Goal: Task Accomplishment & Management: Manage account settings

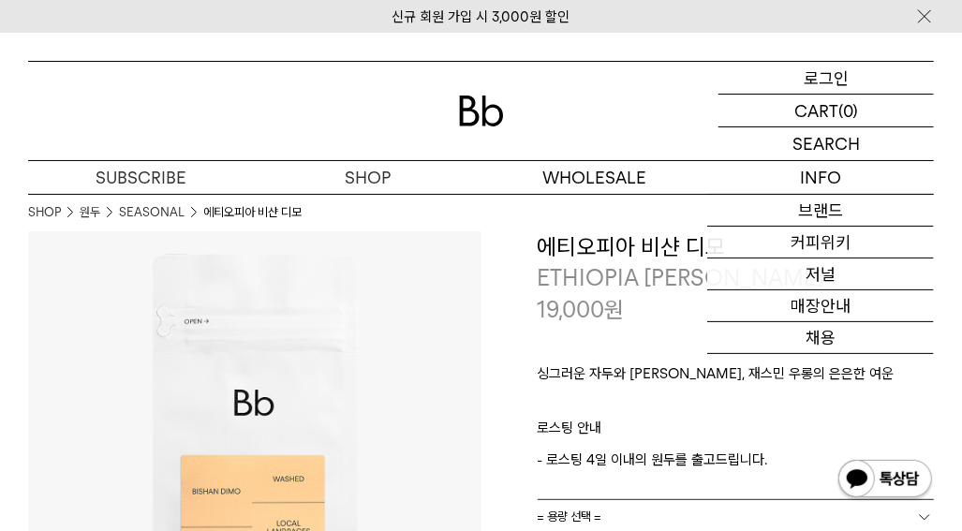
click at [892, 73] on div "LOGIN 로그인" at bounding box center [826, 78] width 215 height 32
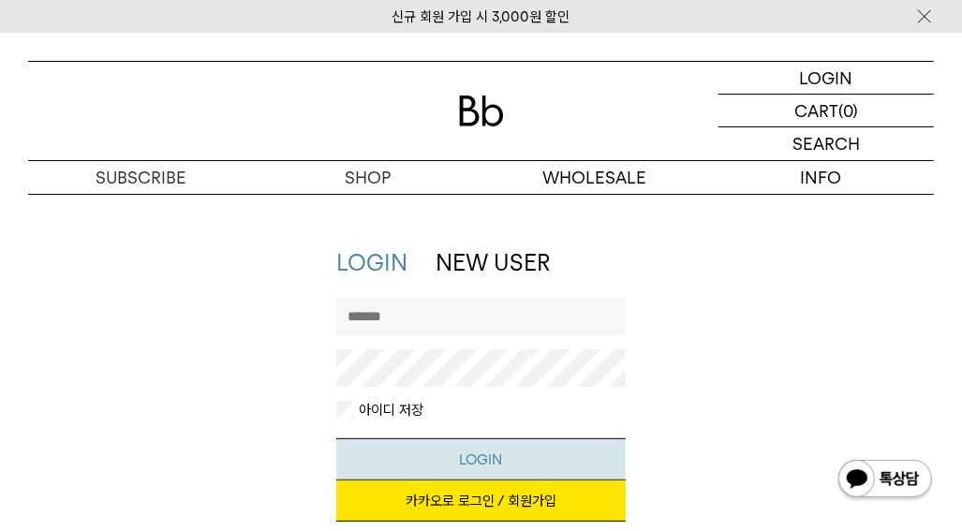
scroll to position [62, 0]
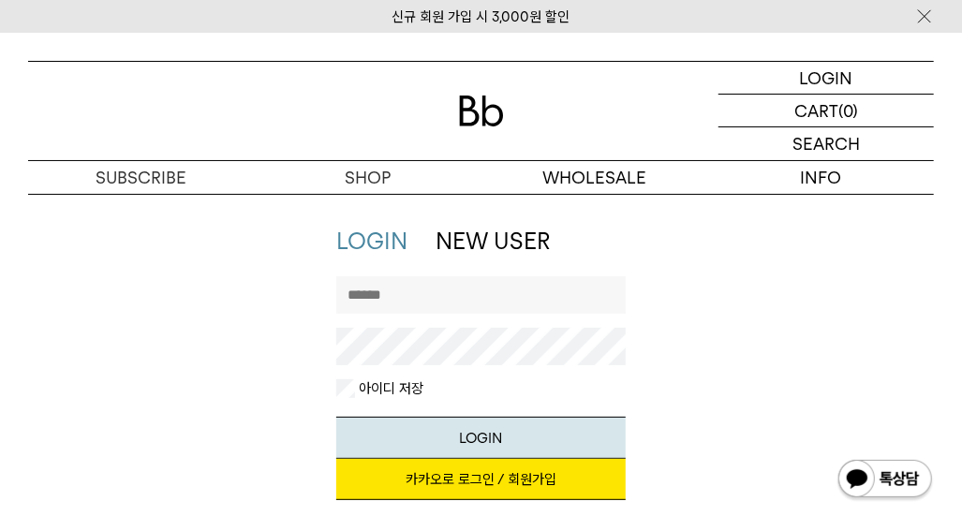
click at [521, 482] on link "카카오로 로그인 / 회원가입" at bounding box center [480, 479] width 289 height 41
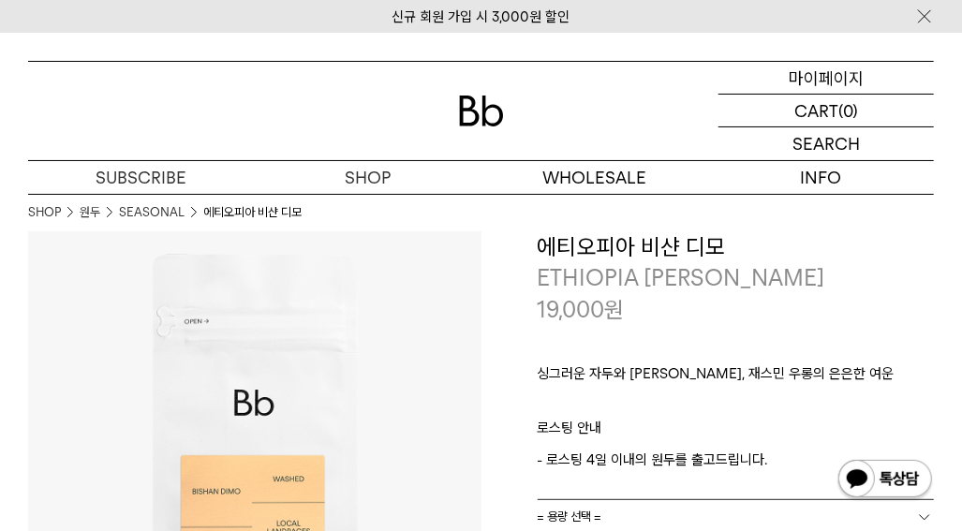
click at [849, 77] on p "마이페이지" at bounding box center [826, 78] width 75 height 32
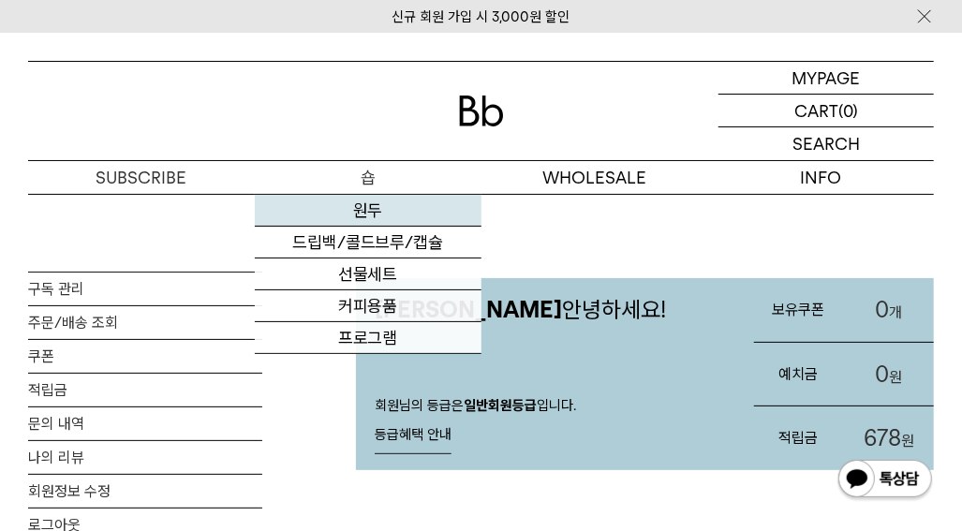
click at [395, 206] on link "원두" at bounding box center [368, 211] width 227 height 32
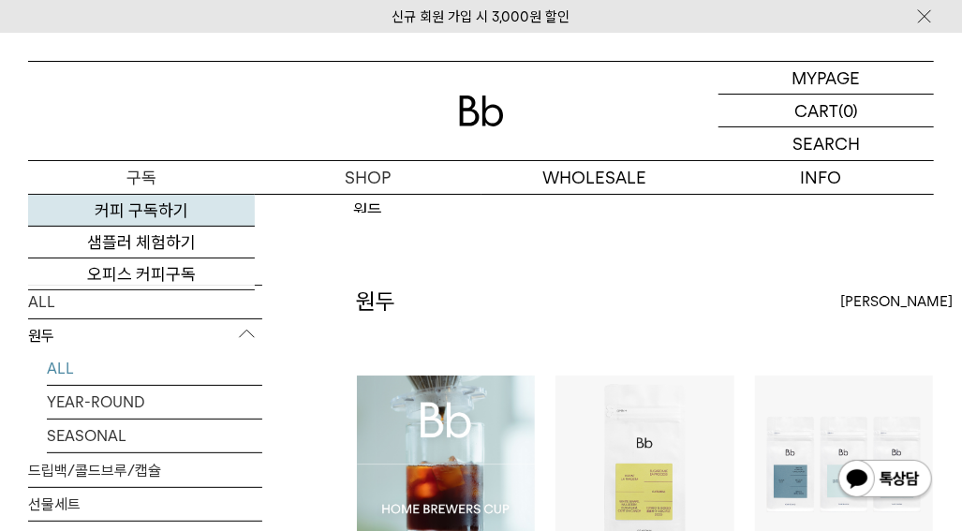
click at [169, 217] on link "커피 구독하기" at bounding box center [141, 211] width 227 height 32
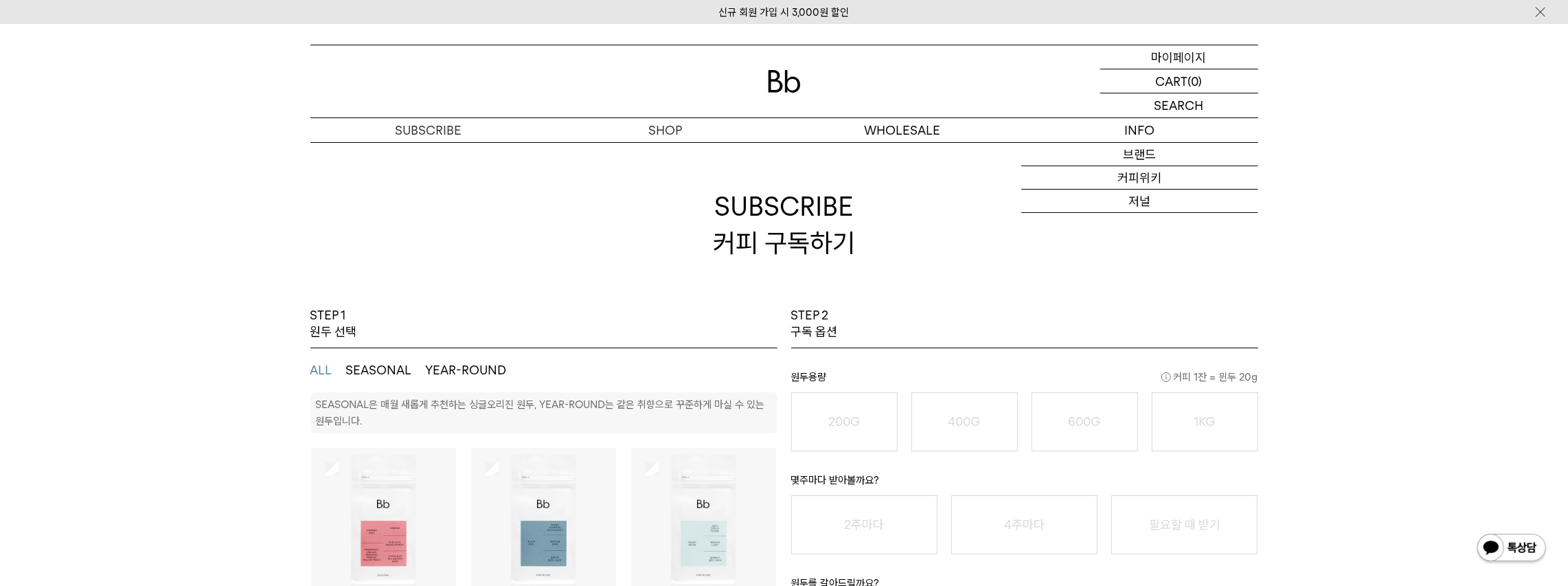
click at [704, 55] on p "마이페이지" at bounding box center [1179, 57] width 55 height 23
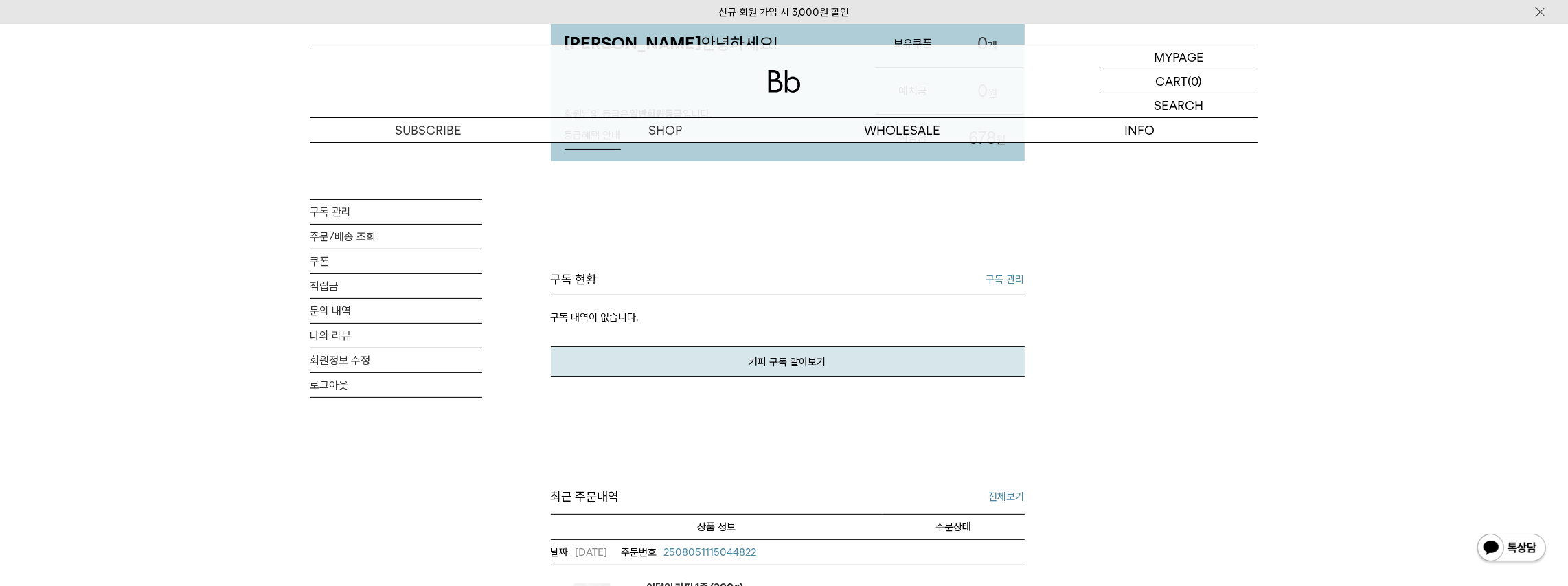
scroll to position [183, 0]
click at [1020, 277] on link "구독 관리" at bounding box center [1005, 280] width 38 height 16
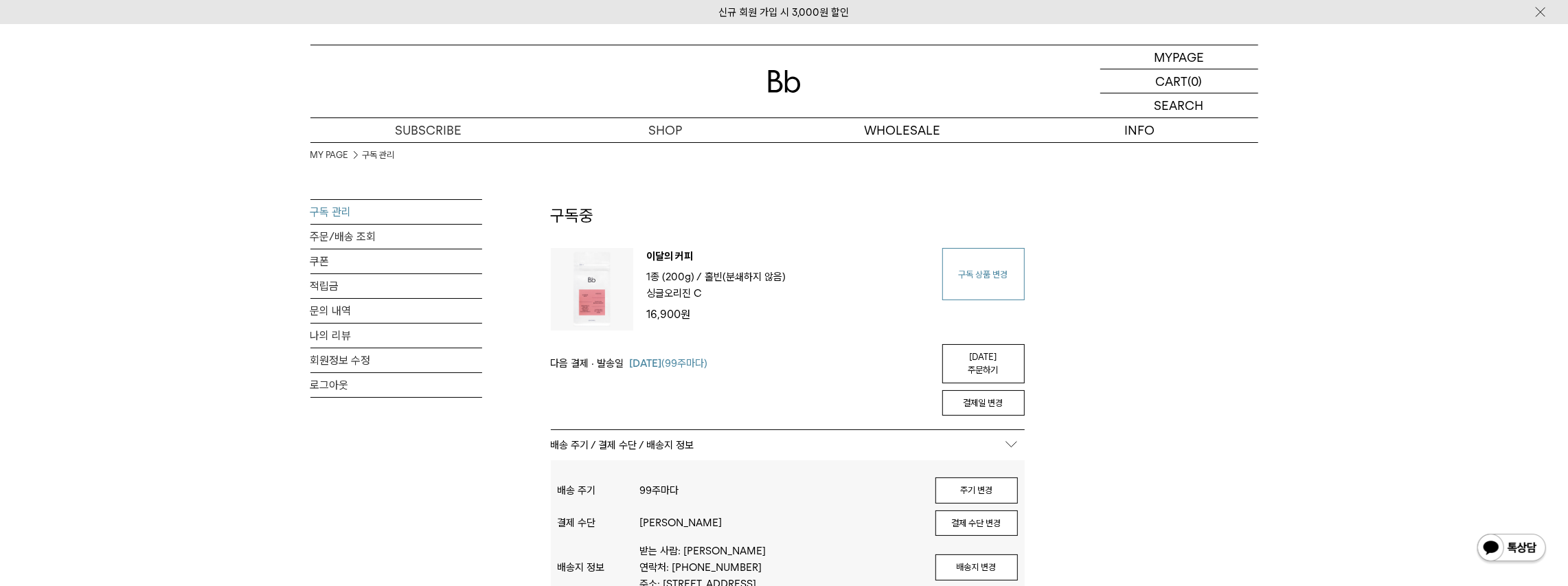
click at [995, 274] on link "구독 상품 변경" at bounding box center [983, 274] width 82 height 52
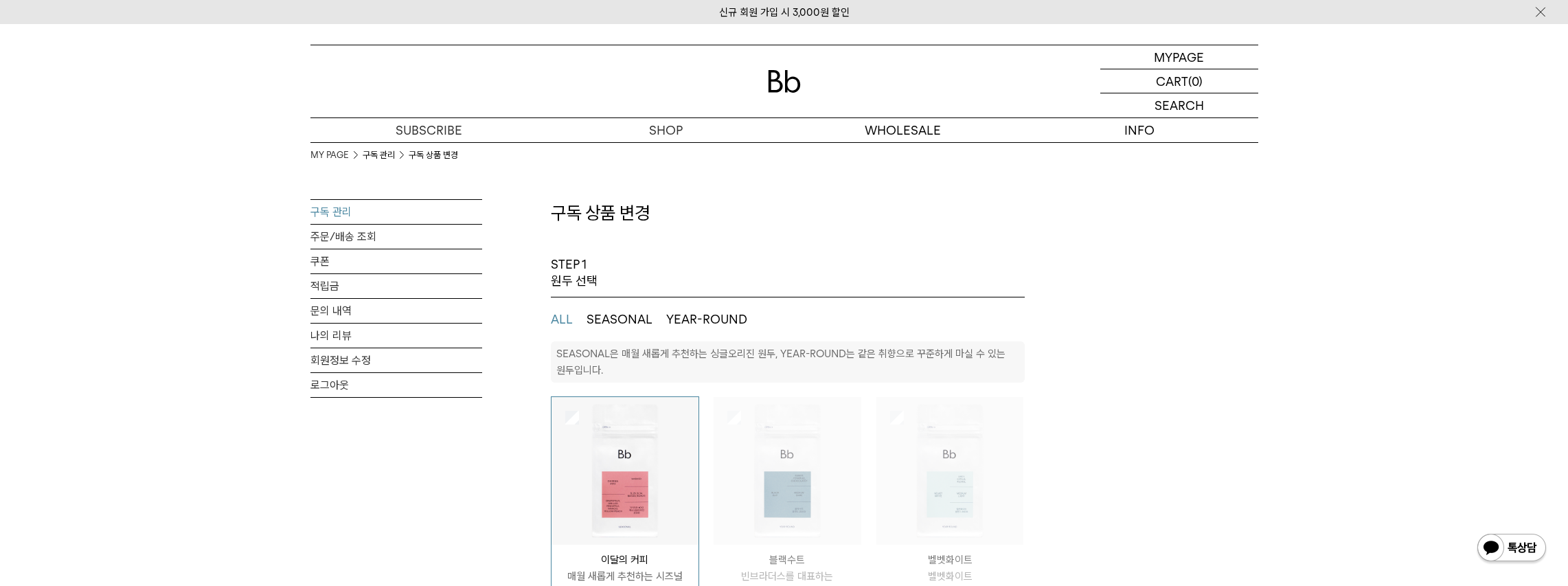
select select "**"
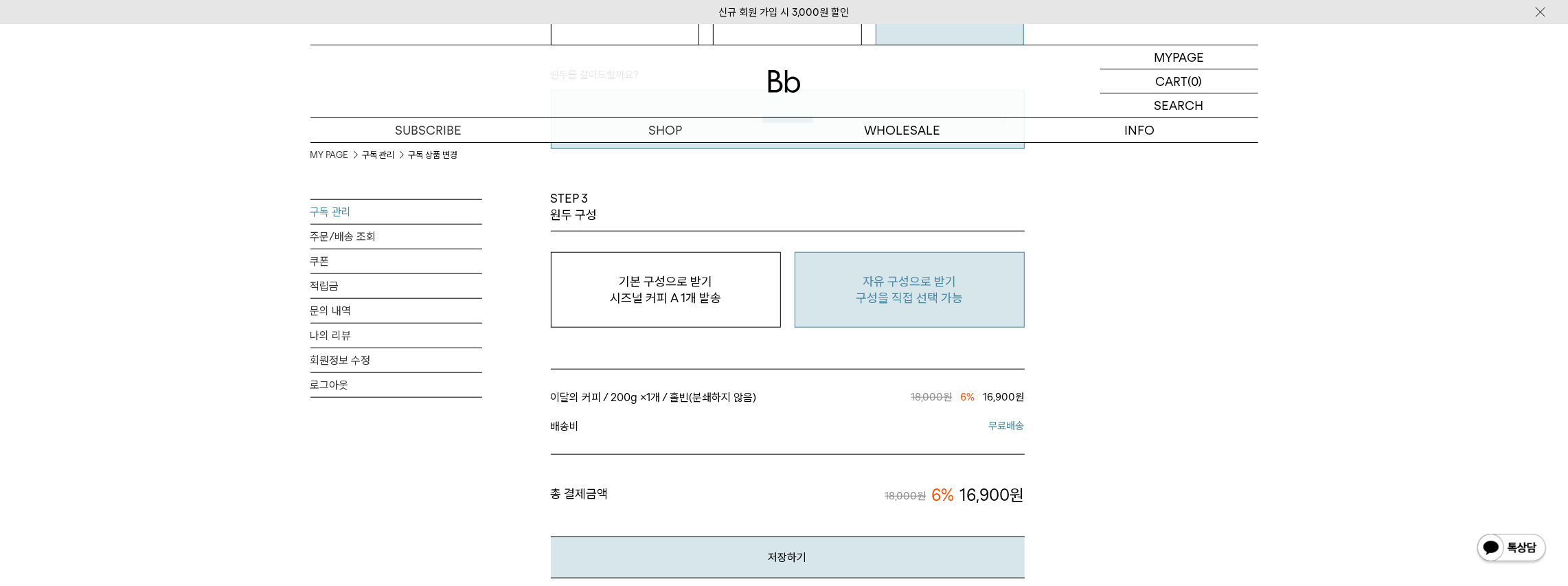
scroll to position [1145, 0]
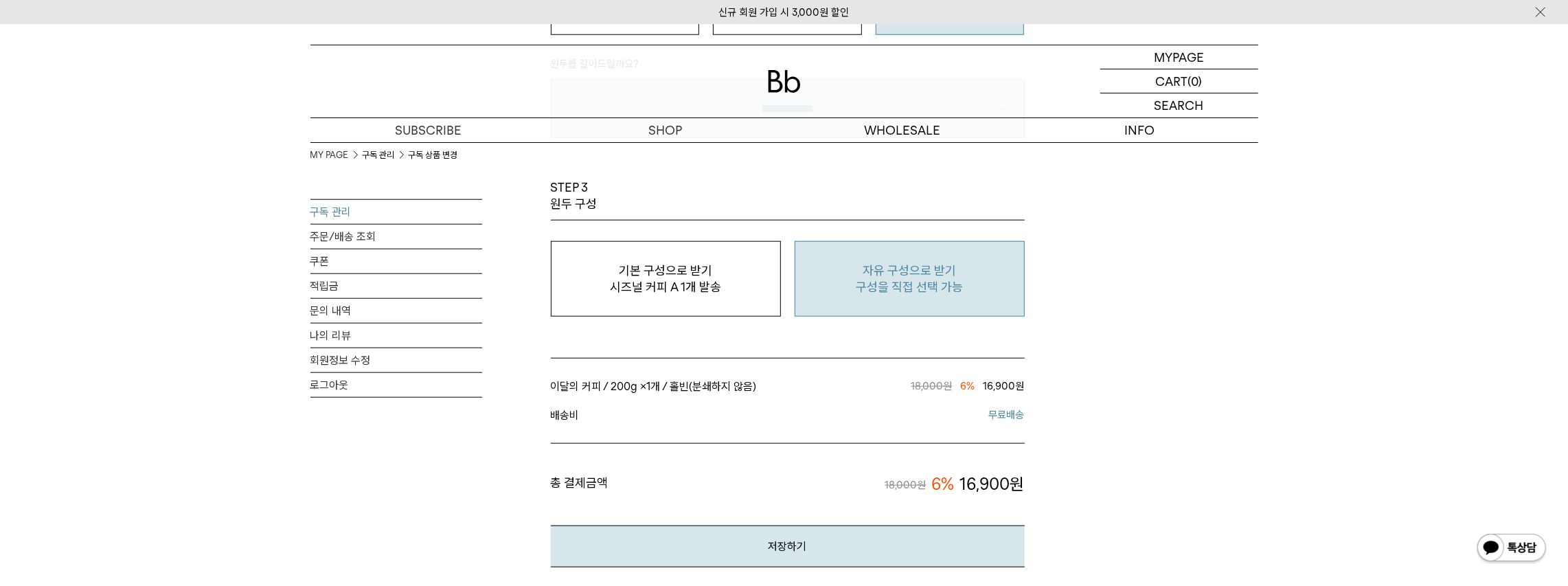
click at [903, 288] on p "구성을 직접 선택 가능" at bounding box center [909, 287] width 215 height 16
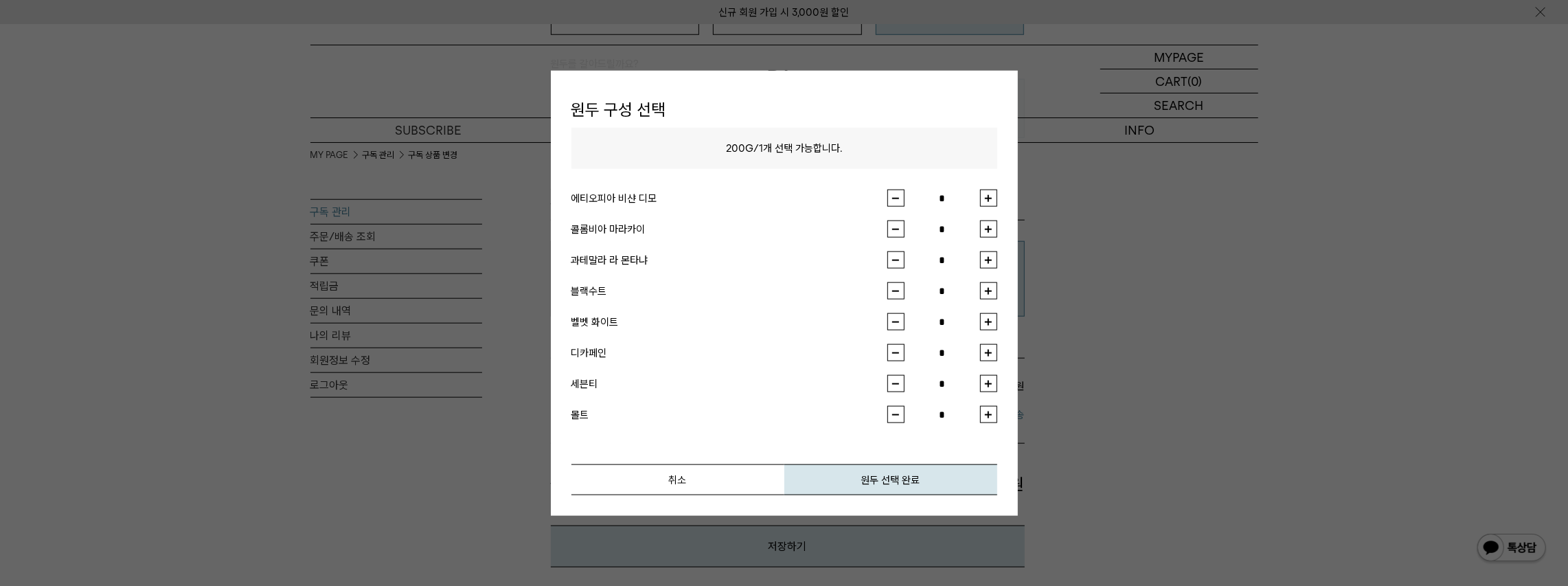
click at [992, 260] on button "button" at bounding box center [988, 260] width 17 height 17
type input "*"
click at [897, 475] on button "원두 선택 완료" at bounding box center [891, 480] width 213 height 31
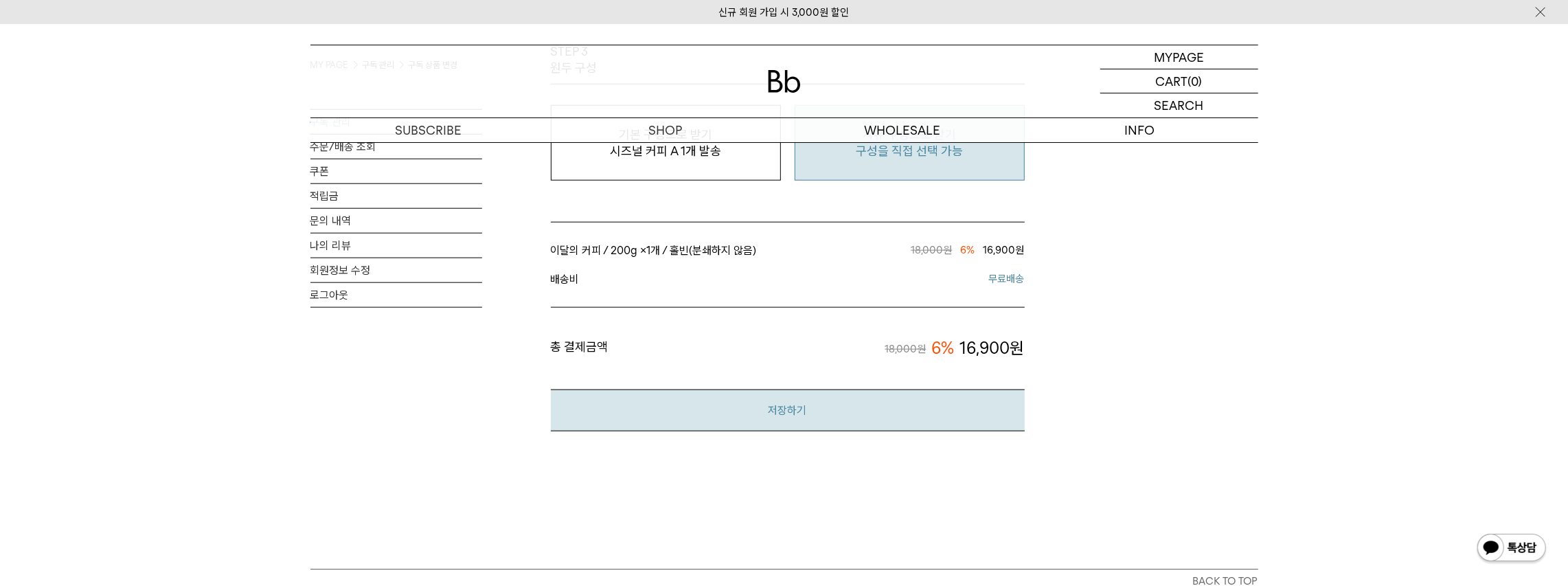
scroll to position [1282, 0]
click at [942, 411] on button "저장하기" at bounding box center [787, 409] width 474 height 42
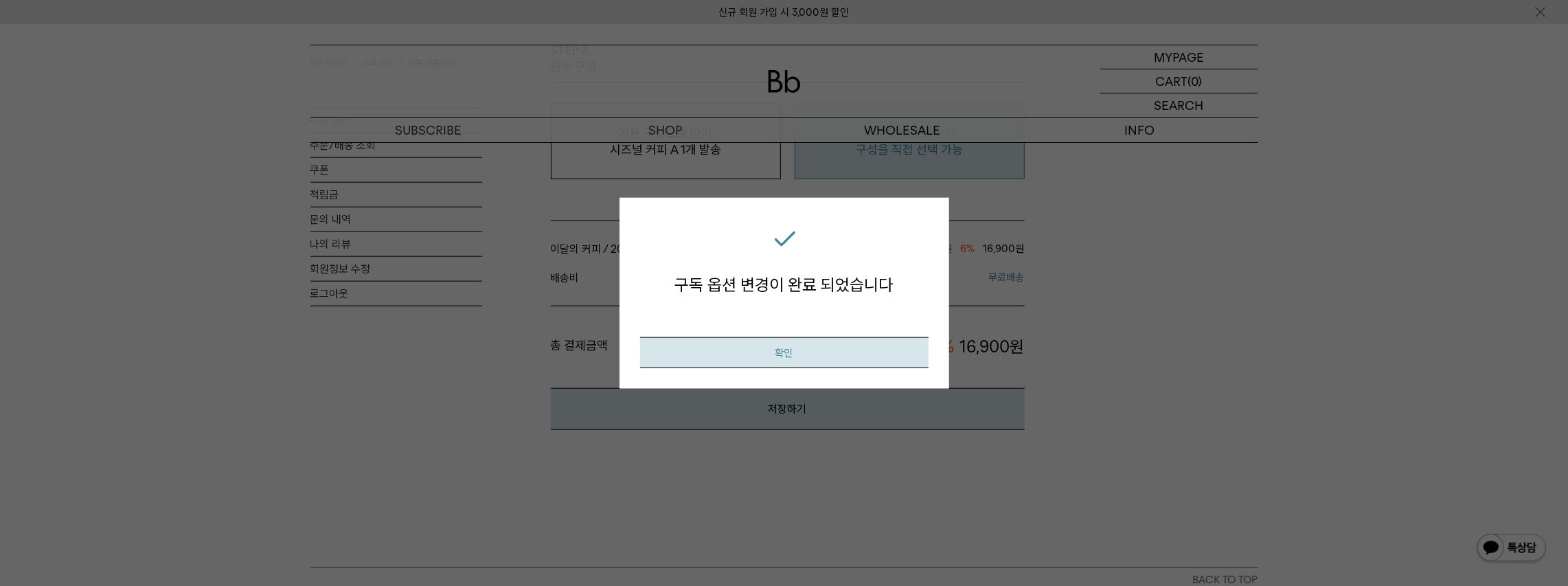
click at [824, 357] on button "확인" at bounding box center [784, 353] width 288 height 31
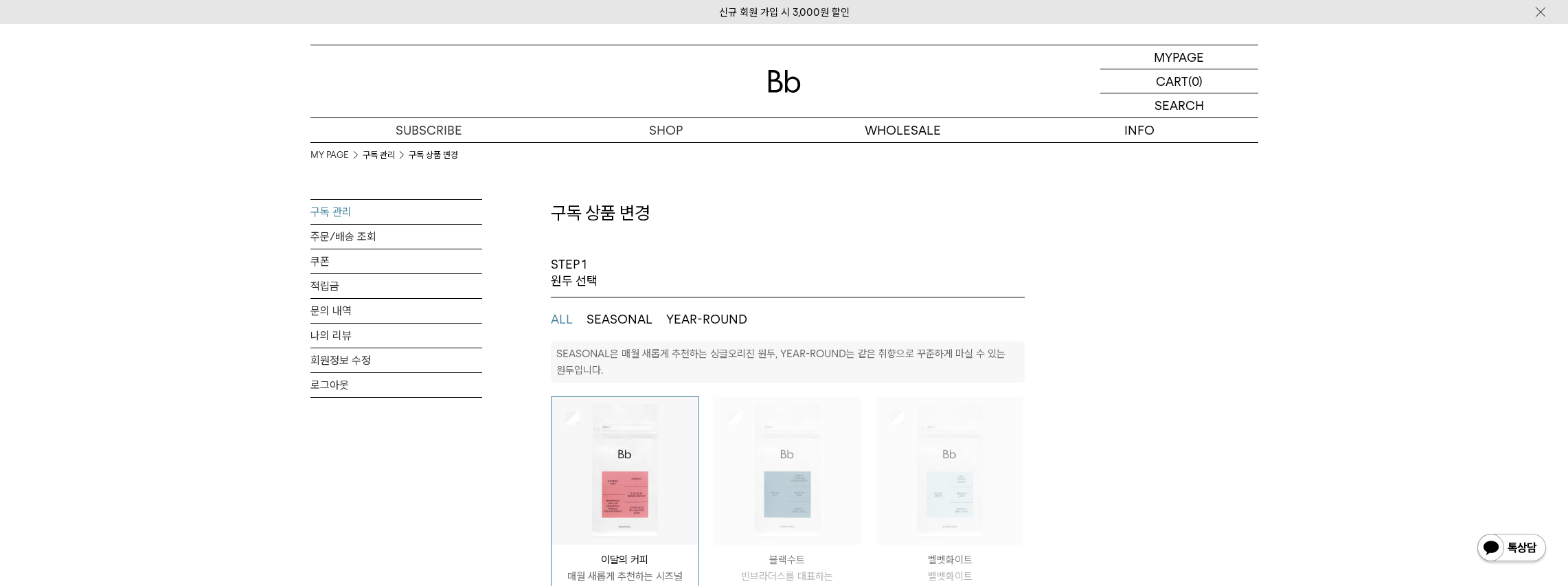
select select "**"
click at [1158, 54] on p "마이페이지" at bounding box center [1179, 57] width 55 height 23
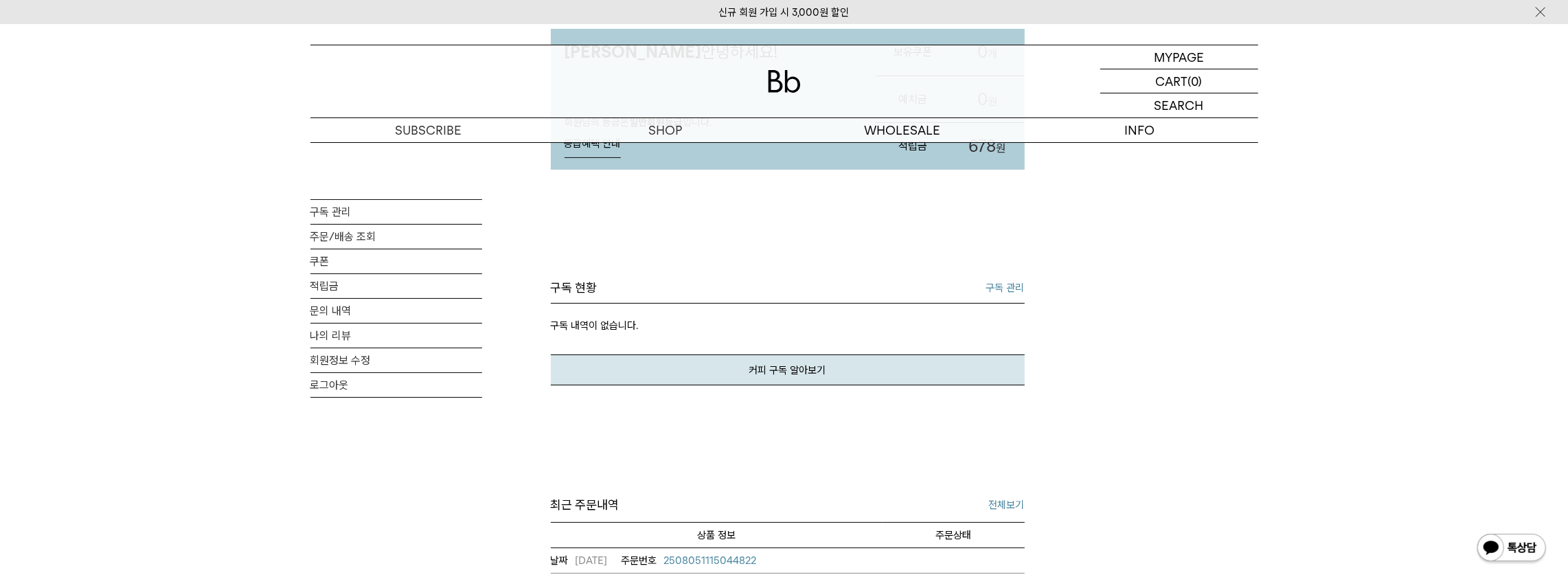
scroll to position [183, 0]
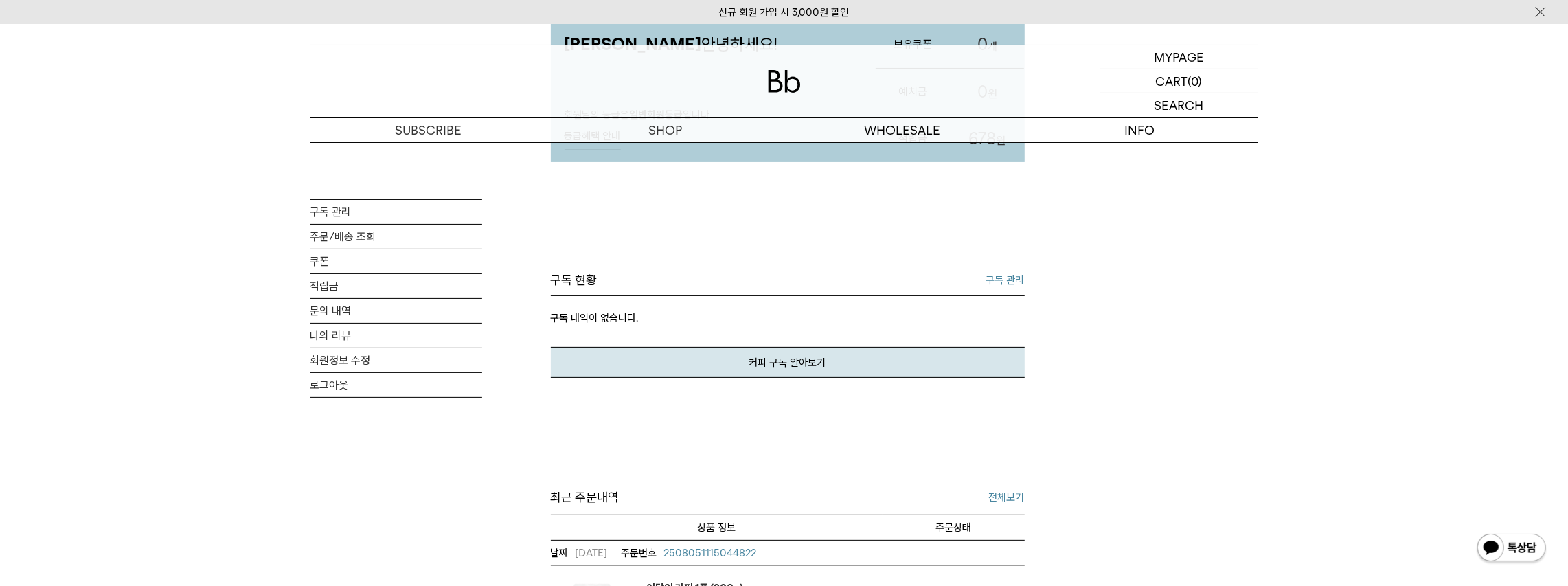
click at [1014, 286] on link "구독 관리" at bounding box center [1005, 280] width 38 height 16
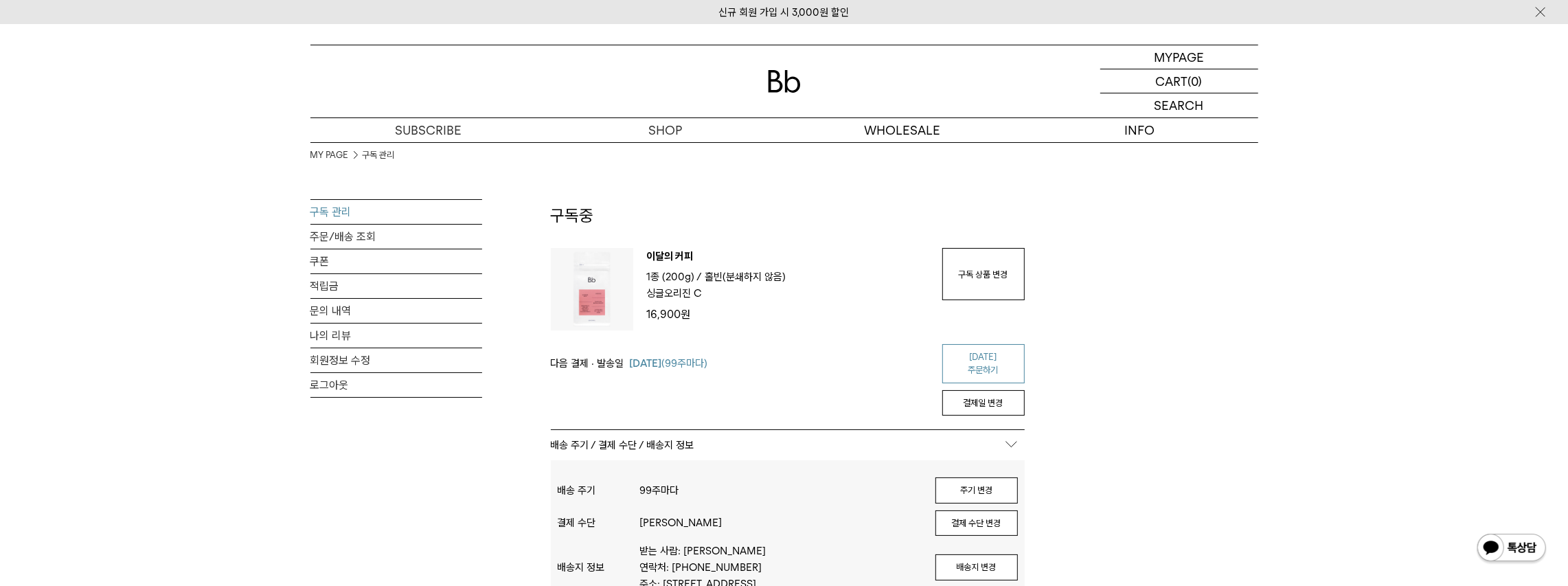
click at [1013, 354] on link "[DATE] 주문하기" at bounding box center [983, 363] width 82 height 39
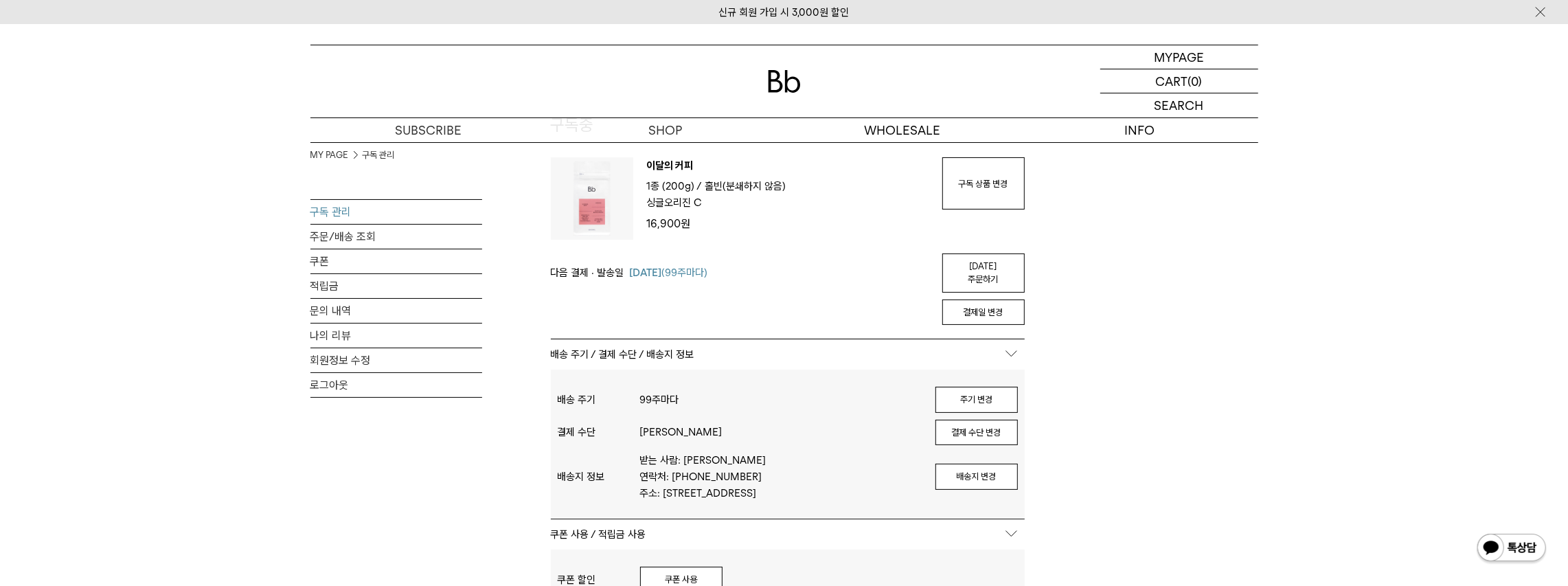
scroll to position [92, 0]
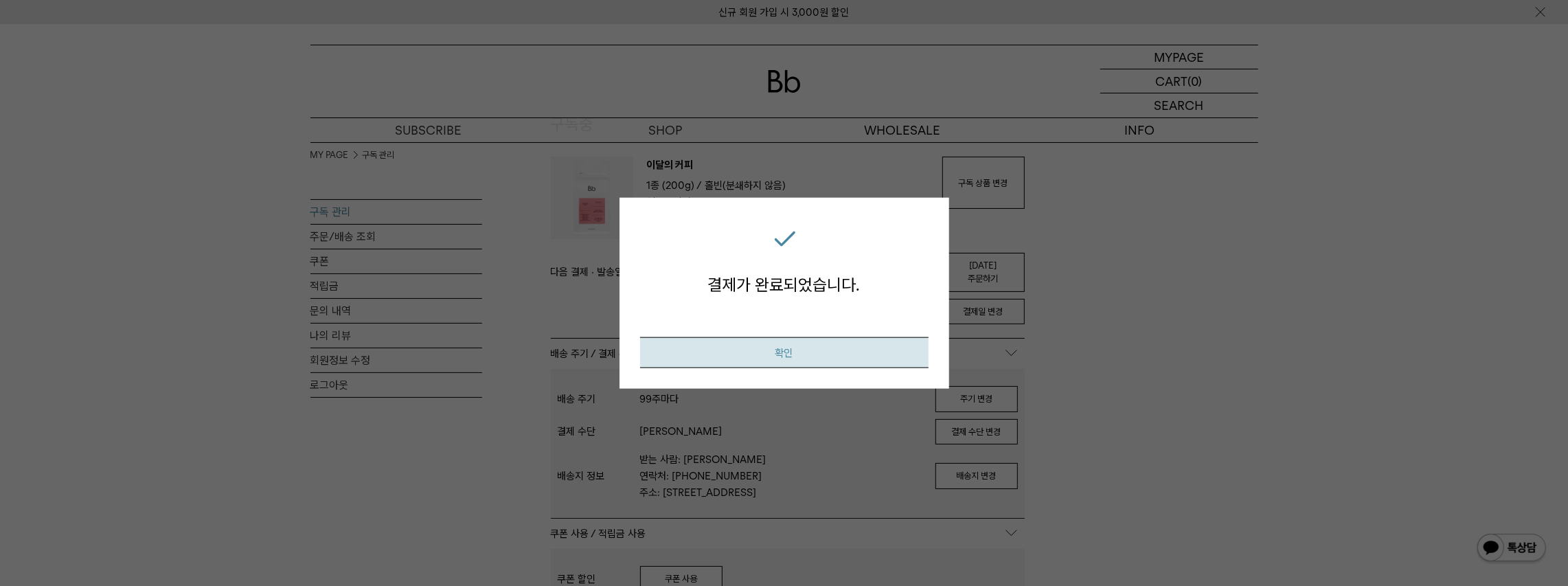
click at [816, 356] on button "확인" at bounding box center [784, 353] width 288 height 31
